Goal: Download file/media

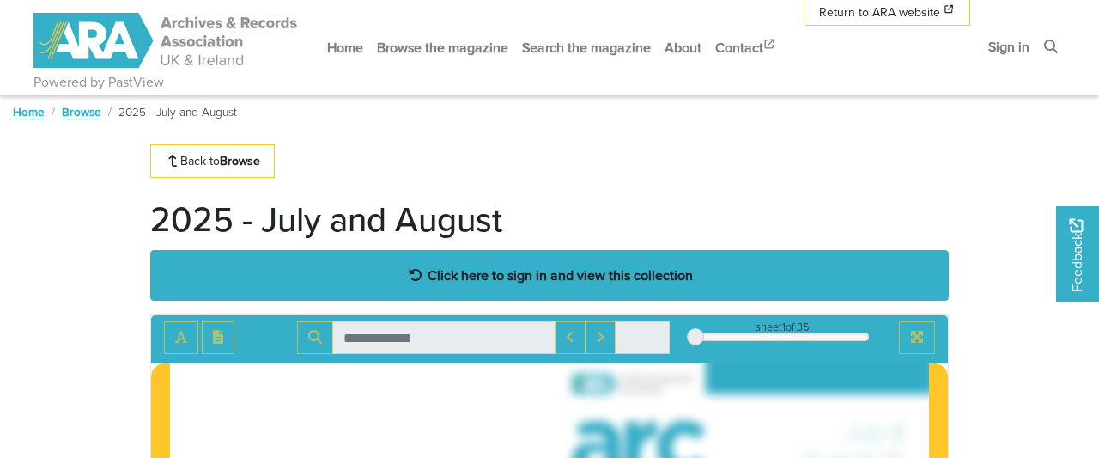
click at [521, 268] on strong "Click here to sign in and view this collection" at bounding box center [560, 274] width 265 height 19
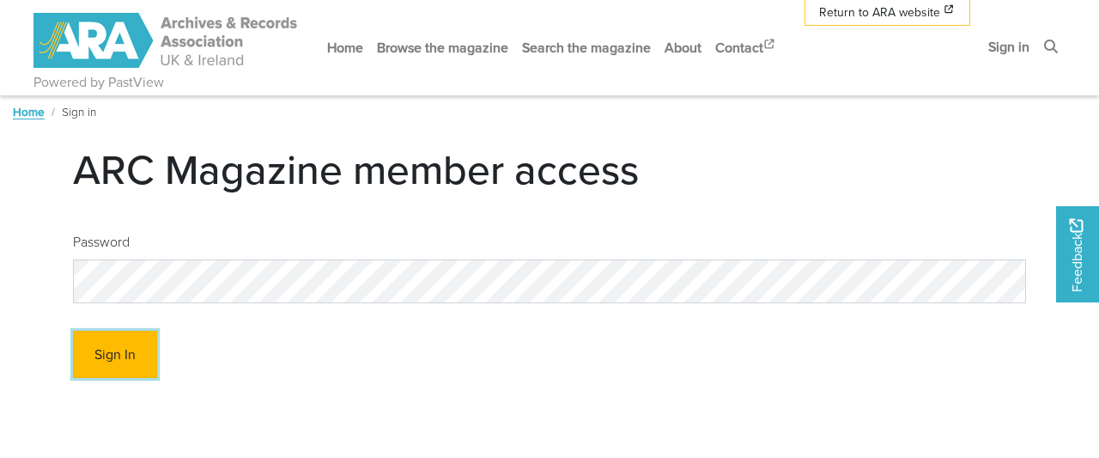
click at [113, 336] on button "Sign In" at bounding box center [115, 354] width 84 height 47
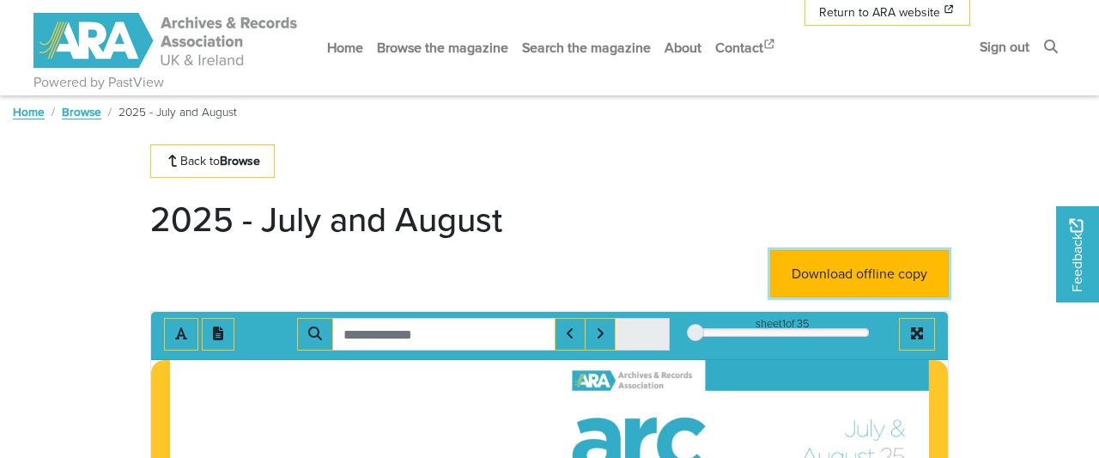
click at [901, 258] on link "Download offline copy" at bounding box center [859, 273] width 179 height 47
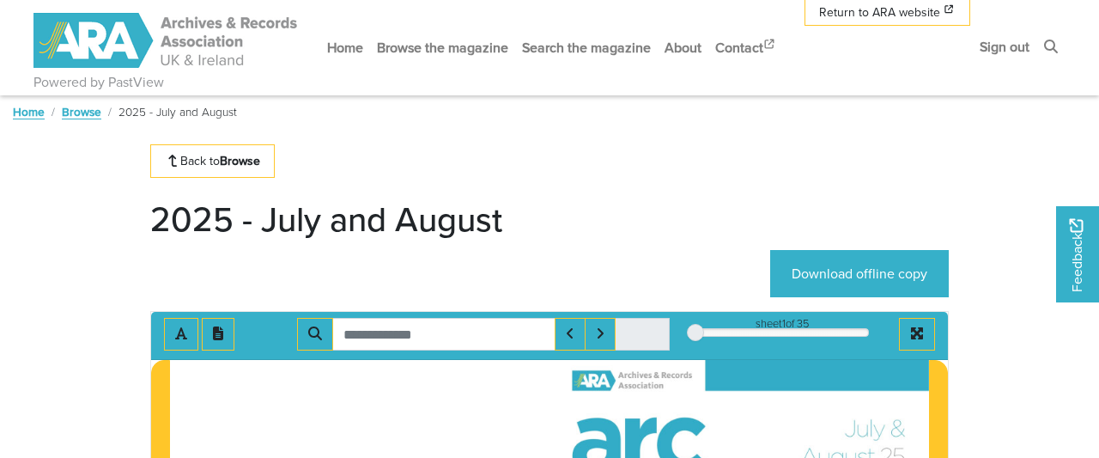
click at [82, 110] on link "Browse" at bounding box center [81, 111] width 39 height 17
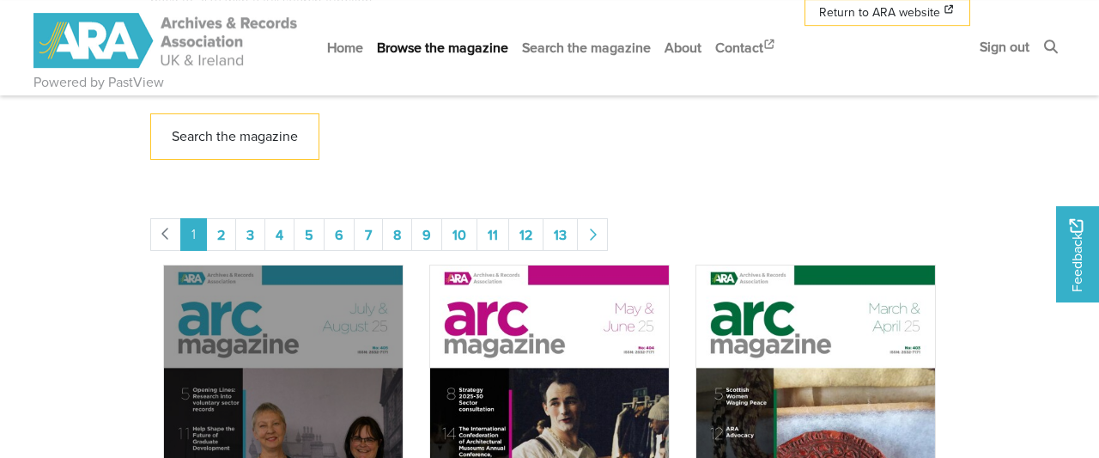
scroll to position [649, 0]
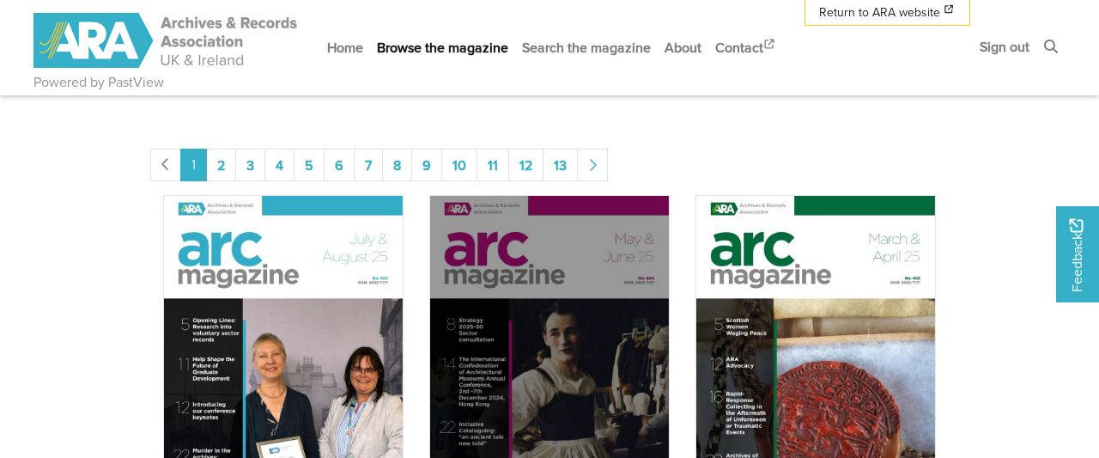
click at [547, 318] on img "Issue" at bounding box center [549, 364] width 240 height 339
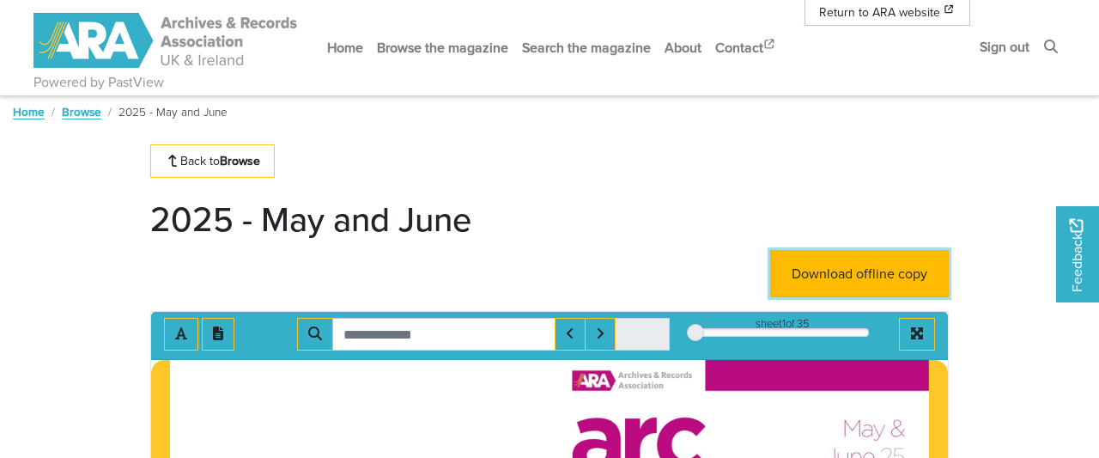
click at [889, 260] on link "Download offline copy" at bounding box center [859, 273] width 179 height 47
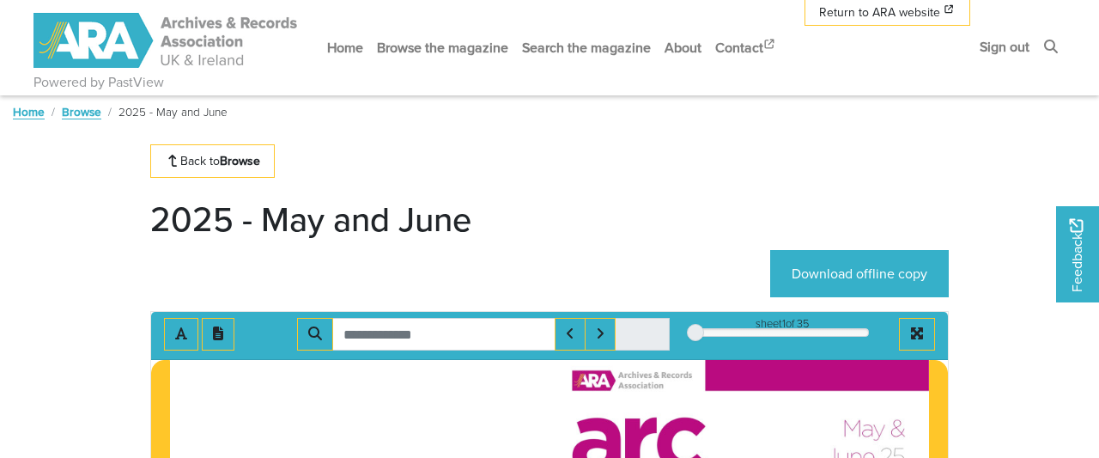
click at [90, 113] on link "Browse" at bounding box center [81, 111] width 39 height 17
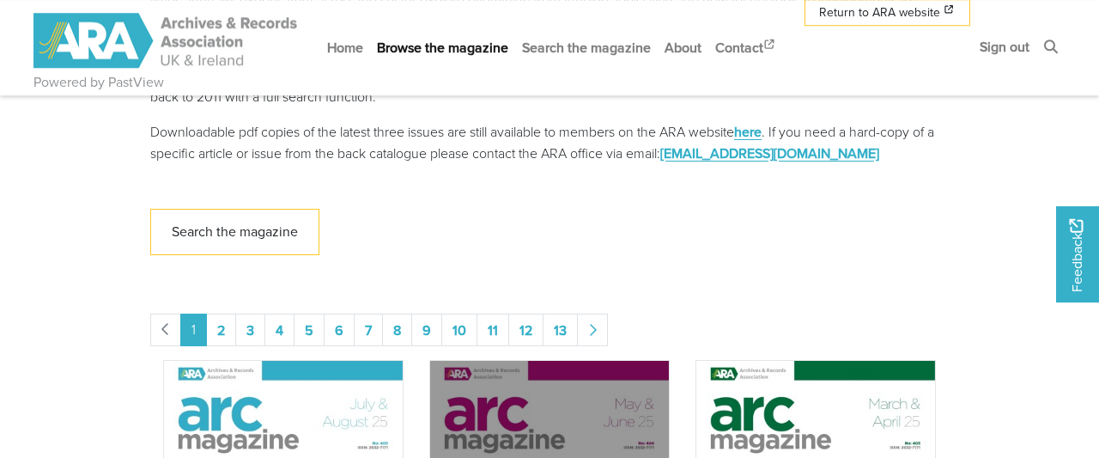
scroll to position [556, 0]
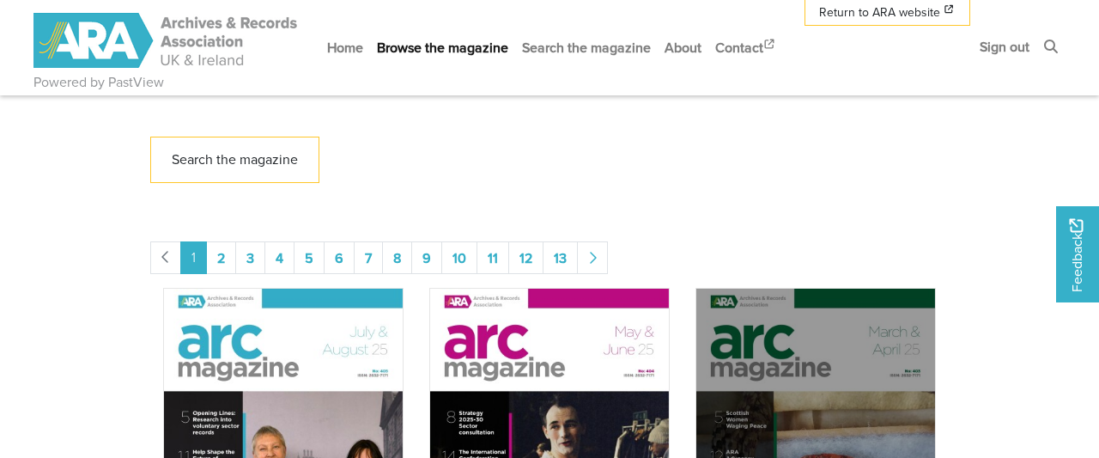
click at [780, 368] on img "Issue" at bounding box center [816, 457] width 240 height 339
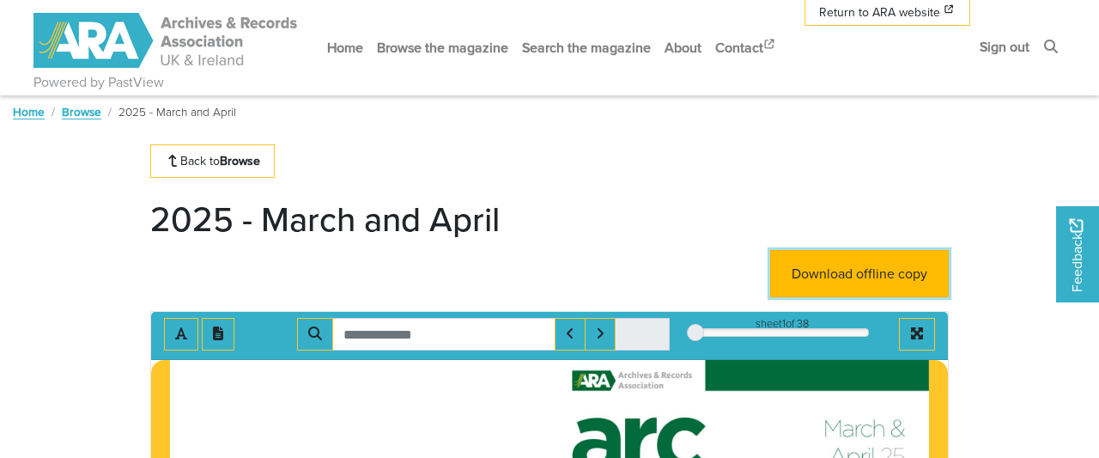
click at [870, 269] on link "Download offline copy" at bounding box center [859, 273] width 179 height 47
